Goal: Task Accomplishment & Management: Use online tool/utility

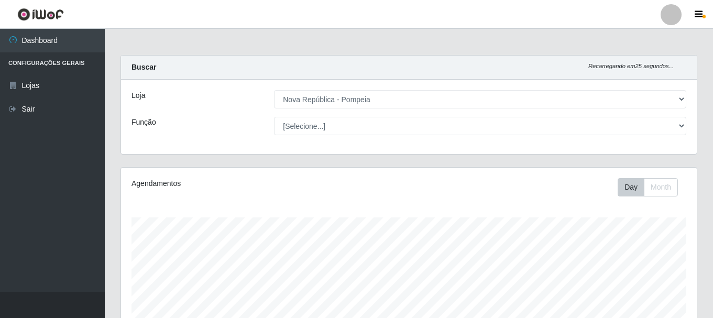
select select "64"
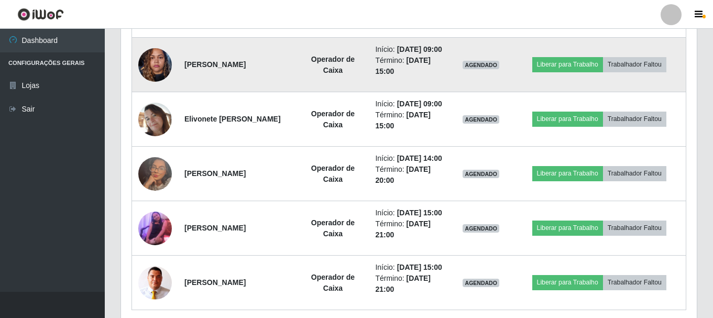
scroll to position [734, 0]
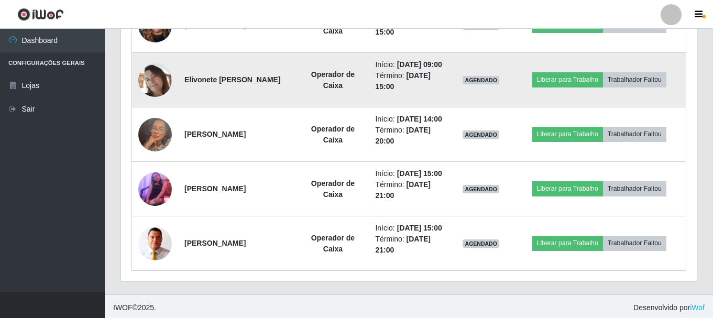
drag, startPoint x: 182, startPoint y: 153, endPoint x: 286, endPoint y: 156, distance: 103.3
click at [286, 107] on td "Elivonete Bezerra Constancio" at bounding box center [237, 80] width 118 height 55
copy strong "Elivonete Bezerra Constancio"
click at [279, 84] on strong "Elivonete Bezerra Constancio" at bounding box center [233, 79] width 96 height 8
drag, startPoint x: 185, startPoint y: 152, endPoint x: 289, endPoint y: 158, distance: 104.5
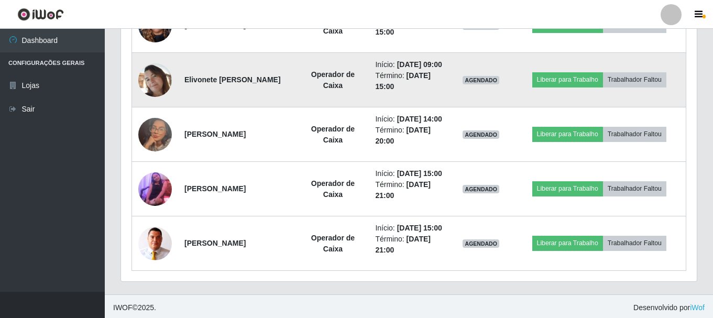
click at [289, 107] on td "Elivonete Bezerra Constancio" at bounding box center [237, 80] width 118 height 55
copy strong "Elivonete Bezerra Constancio"
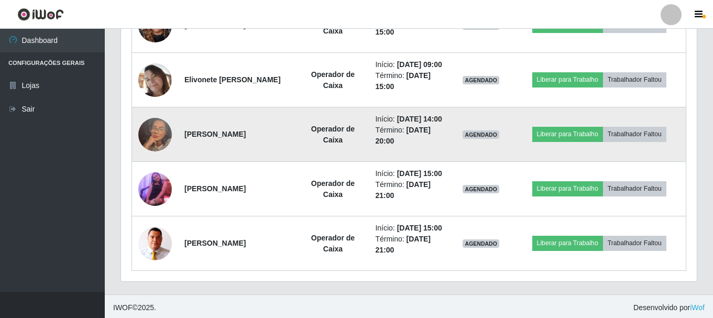
drag, startPoint x: 183, startPoint y: 216, endPoint x: 295, endPoint y: 223, distance: 112.4
click at [295, 162] on td "Leticia Alves Dantas de Araújo" at bounding box center [237, 134] width 118 height 55
click at [246, 138] on strong "Leticia Alves Dantas de Araújo" at bounding box center [215, 134] width 61 height 8
drag, startPoint x: 183, startPoint y: 216, endPoint x: 254, endPoint y: 217, distance: 70.8
click at [254, 162] on td "Leticia Alves Dantas de Araújo" at bounding box center [237, 134] width 118 height 55
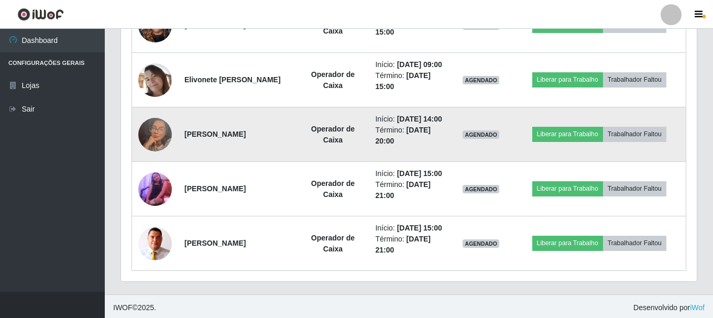
copy strong "Leticia Alves Dantas"
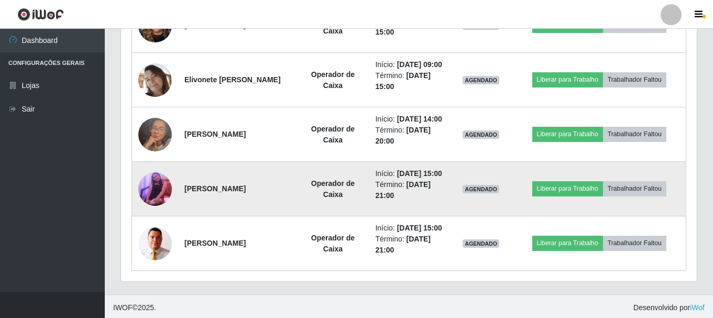
drag, startPoint x: 181, startPoint y: 281, endPoint x: 268, endPoint y: 284, distance: 87.0
click at [268, 216] on td "jucilene victor de souza" at bounding box center [237, 189] width 118 height 55
copy strong "jucilene victor de souza"
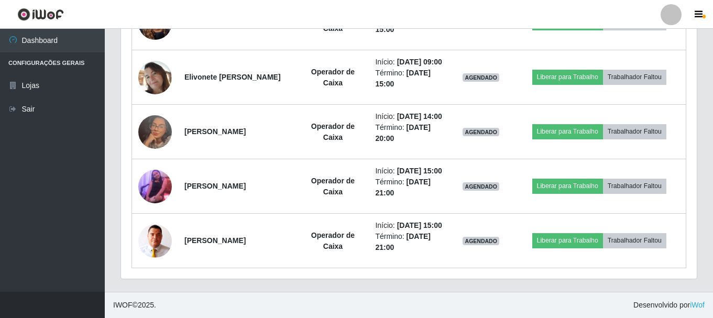
scroll to position [839, 0]
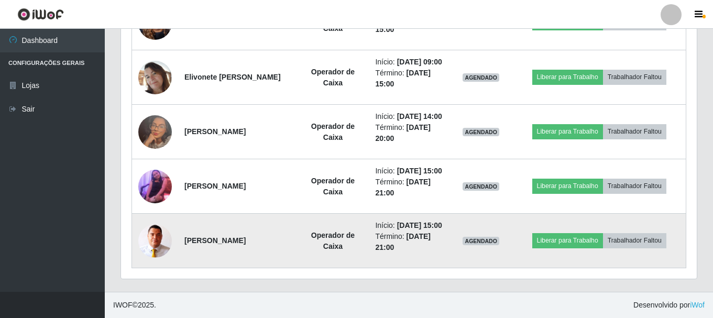
drag, startPoint x: 182, startPoint y: 243, endPoint x: 263, endPoint y: 247, distance: 80.8
click at [263, 247] on td "Erik Amancio Da Silva" at bounding box center [237, 241] width 118 height 55
copy strong "Erik Amancio Da Silva"
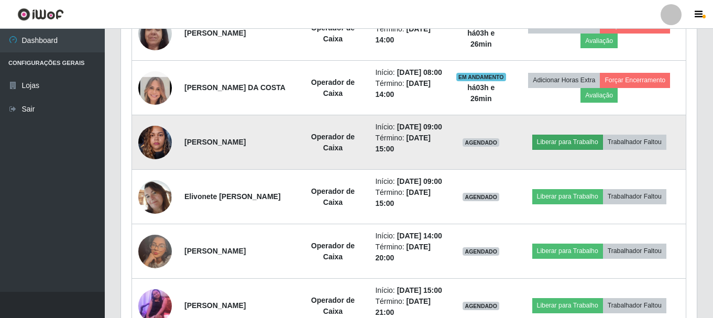
scroll to position [681, 0]
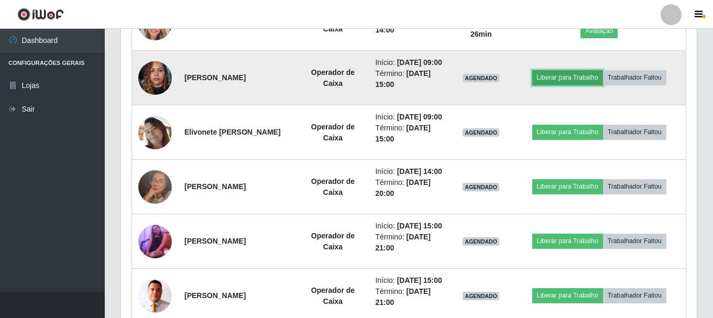
click at [563, 85] on button "Liberar para Trabalho" at bounding box center [568, 77] width 71 height 15
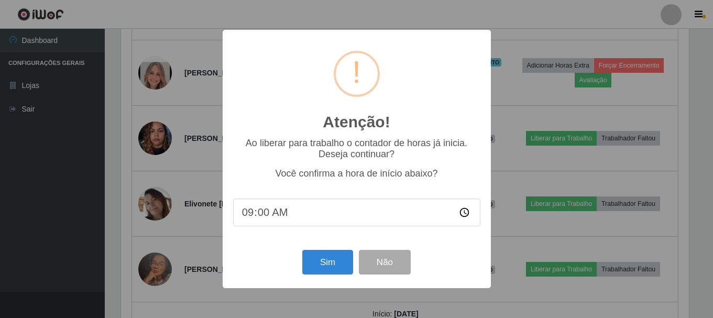
scroll to position [218, 571]
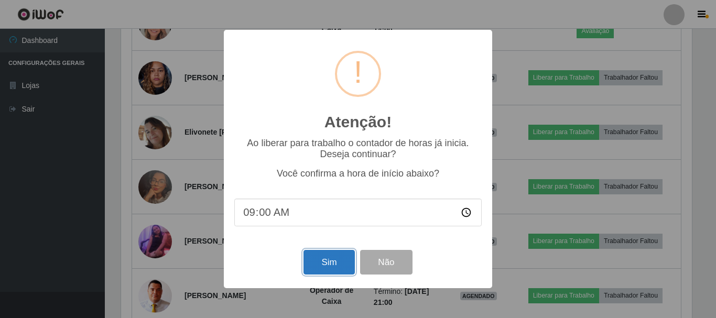
click at [329, 263] on button "Sim" at bounding box center [328, 262] width 51 height 25
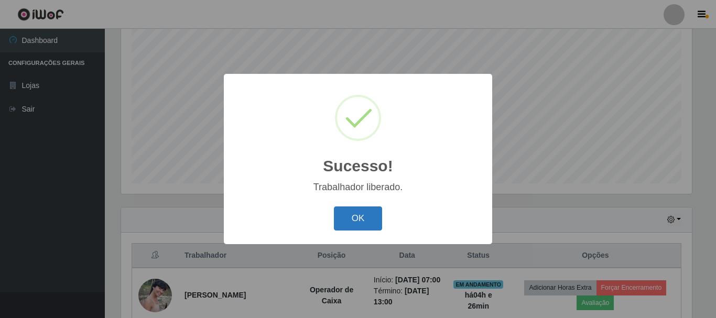
click at [358, 216] on button "OK" at bounding box center [358, 219] width 49 height 25
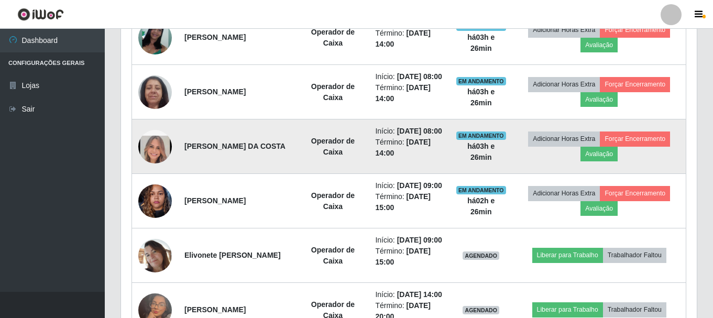
scroll to position [715, 0]
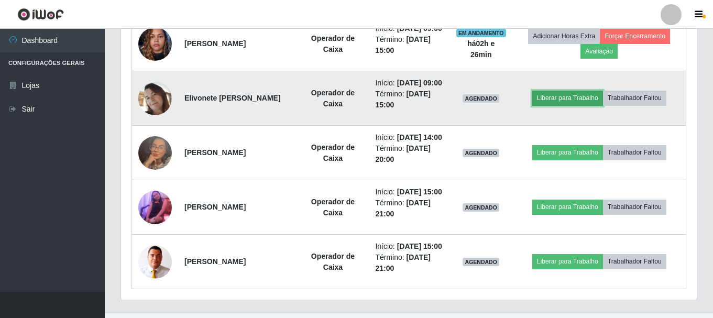
click at [564, 105] on button "Liberar para Trabalho" at bounding box center [568, 98] width 71 height 15
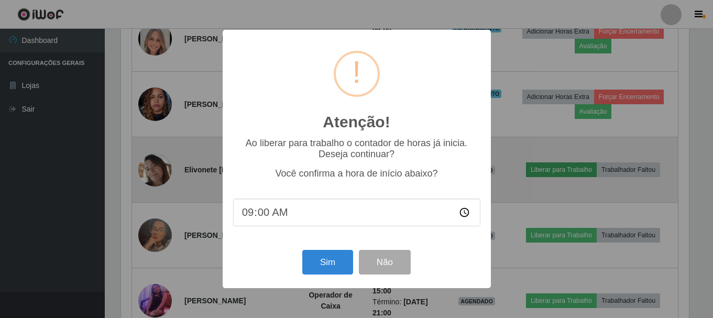
scroll to position [218, 571]
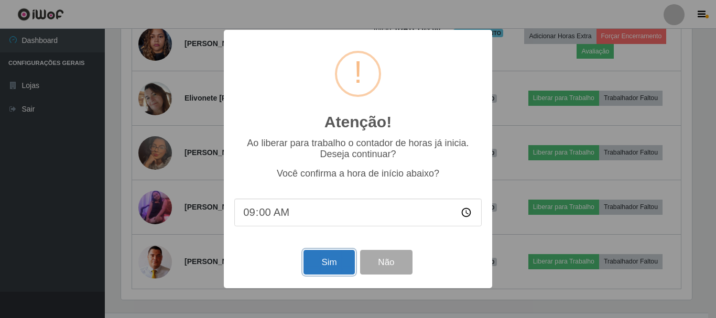
click at [329, 265] on button "Sim" at bounding box center [328, 262] width 51 height 25
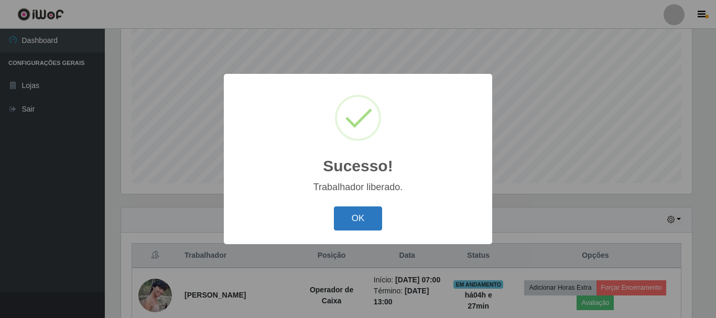
click at [343, 215] on button "OK" at bounding box center [358, 219] width 49 height 25
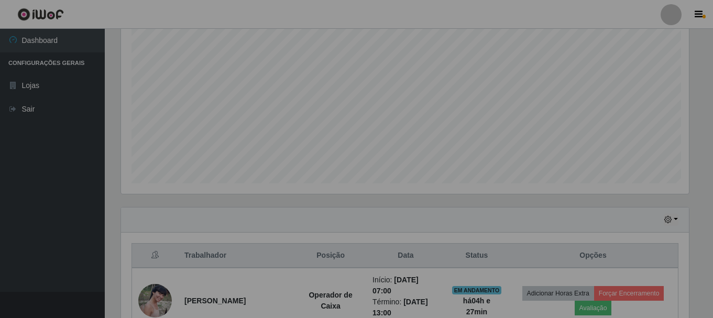
scroll to position [218, 576]
